Goal: Information Seeking & Learning: Learn about a topic

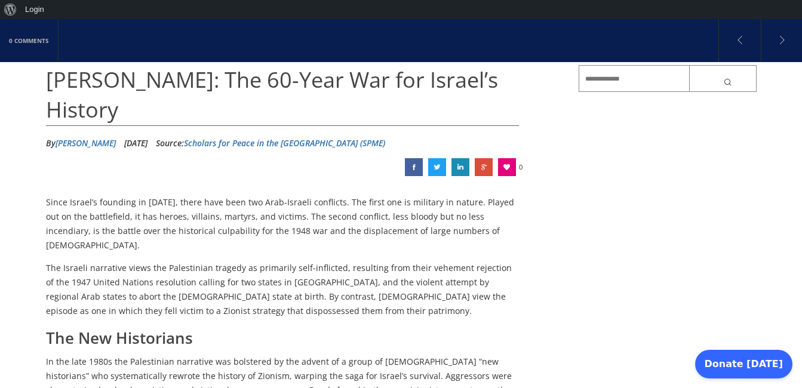
scroll to position [128, 0]
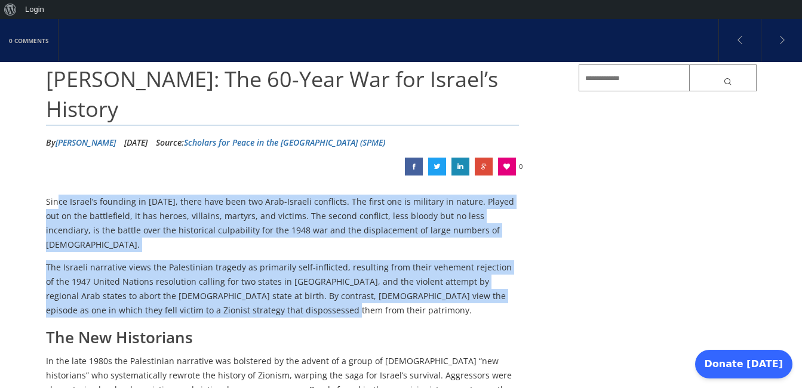
drag, startPoint x: 42, startPoint y: 209, endPoint x: 289, endPoint y: 291, distance: 260.2
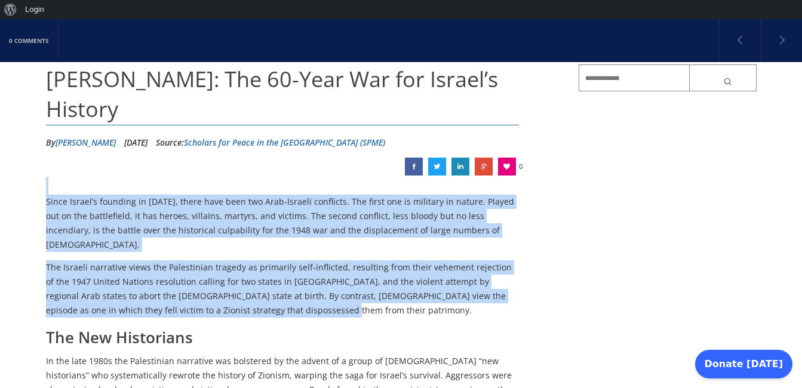
drag, startPoint x: 16, startPoint y: 187, endPoint x: 224, endPoint y: 293, distance: 233.3
copy div "Since Israel’s founding in [DATE], there have been two Arab-Israeli conflicts. …"
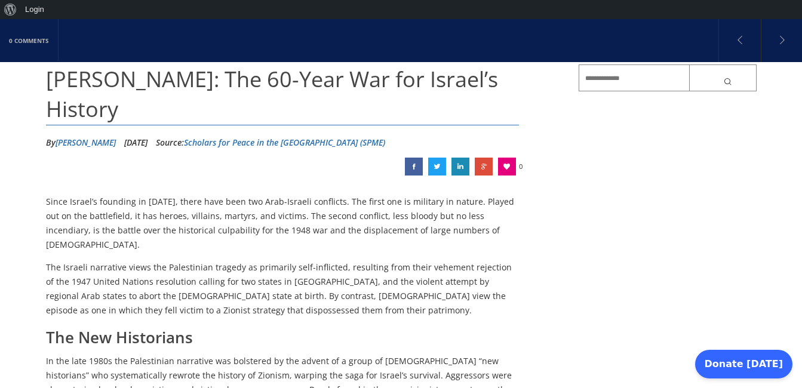
click at [222, 333] on h3 "The New Historians" at bounding box center [283, 338] width 474 height 22
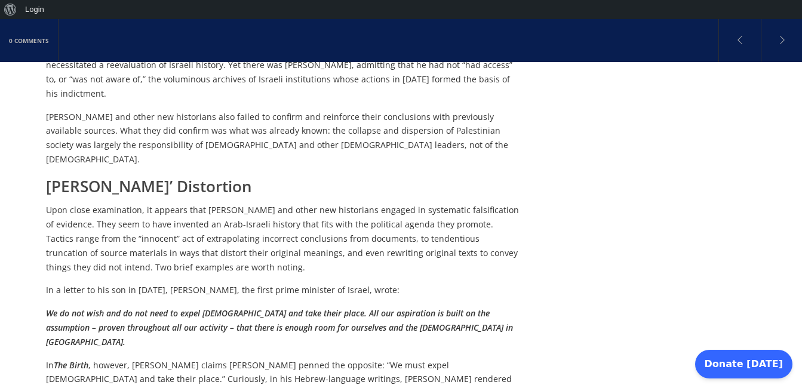
scroll to position [751, 0]
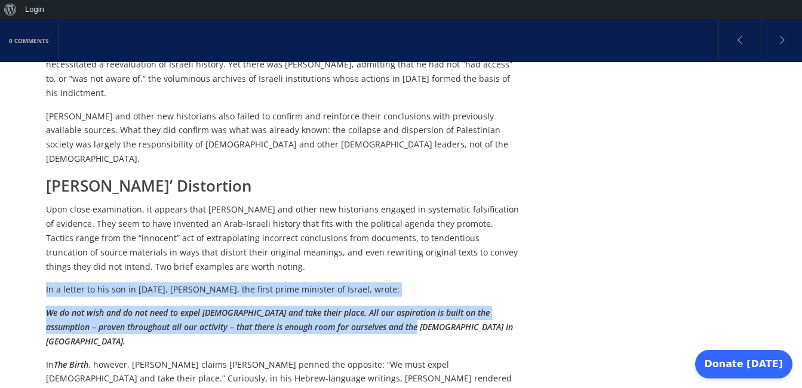
drag, startPoint x: 36, startPoint y: 203, endPoint x: 384, endPoint y: 244, distance: 349.6
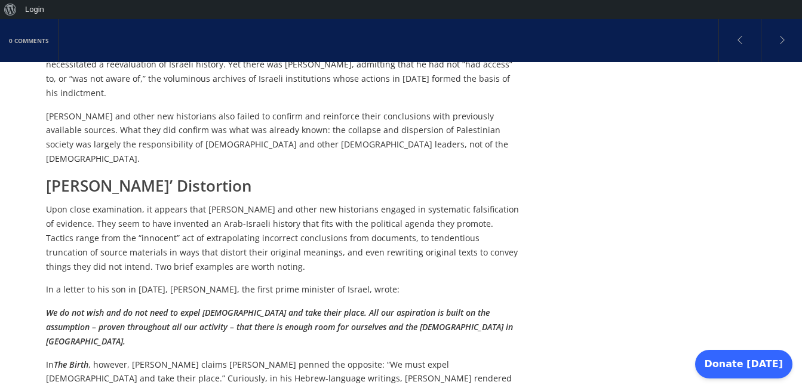
click at [167, 203] on p "Upon close examination, it appears that [PERSON_NAME] and other new historians …" at bounding box center [283, 238] width 474 height 71
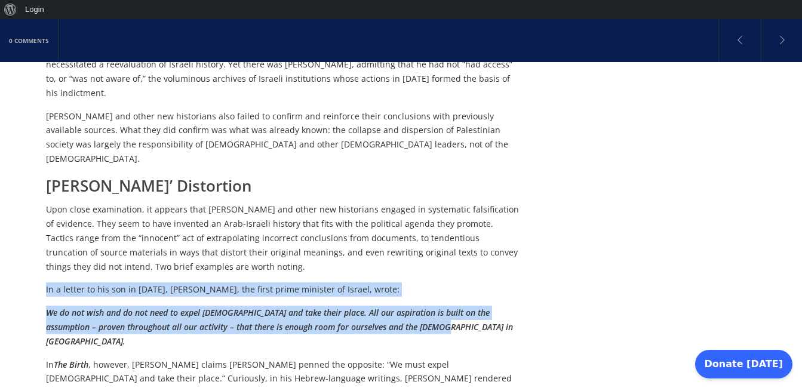
drag, startPoint x: 45, startPoint y: 203, endPoint x: 446, endPoint y: 248, distance: 403.4
copy div "In a letter to his son in [DATE], [PERSON_NAME], the first prime minister of Is…"
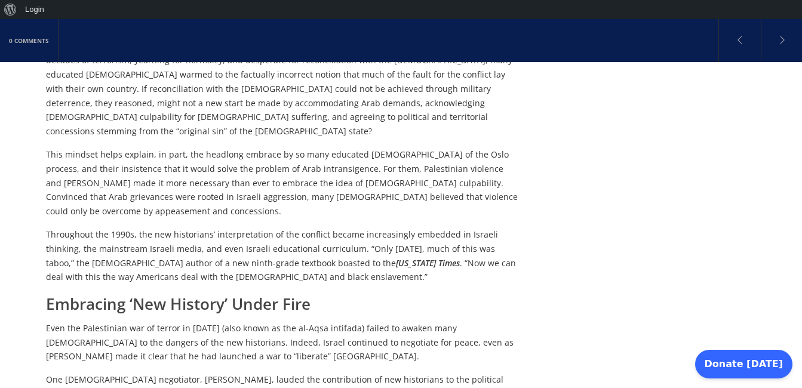
scroll to position [1713, 0]
